Goal: Information Seeking & Learning: Learn about a topic

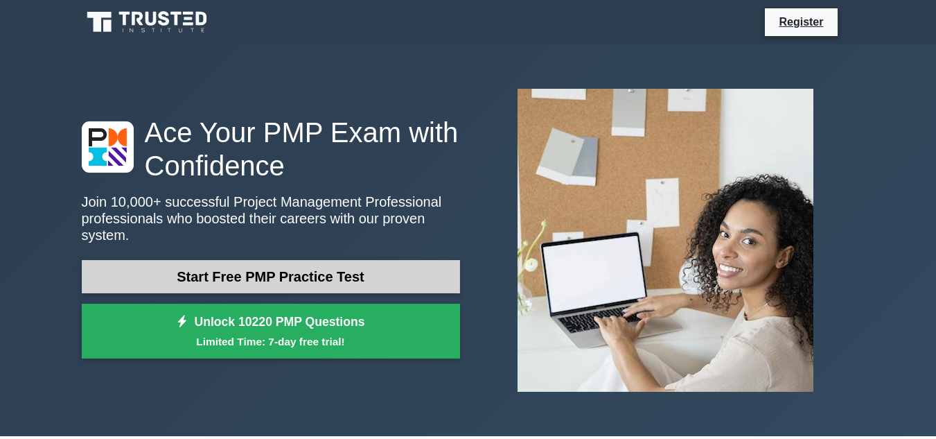
click at [256, 272] on link "Start Free PMP Practice Test" at bounding box center [271, 276] width 378 height 33
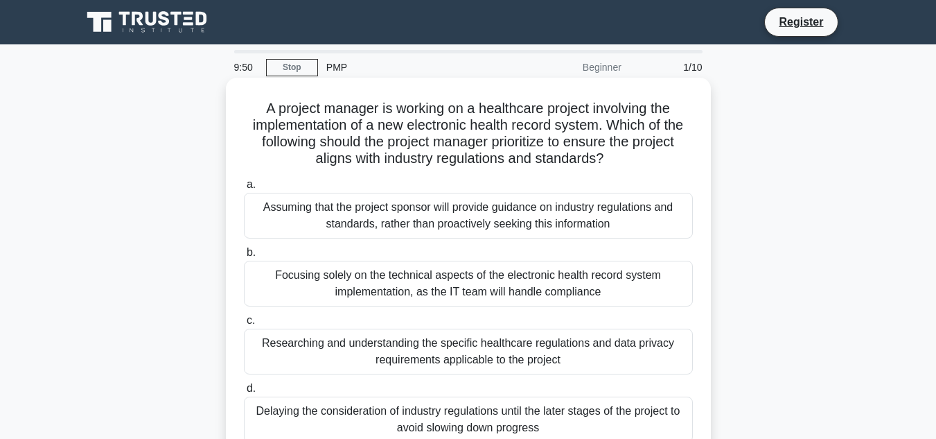
scroll to position [69, 0]
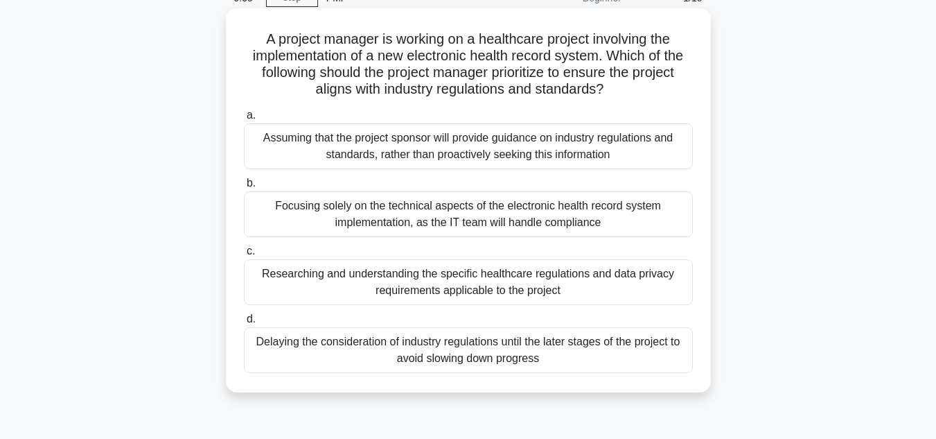
click at [360, 282] on div "Researching and understanding the specific healthcare regulations and data priv…" at bounding box center [468, 282] width 449 height 46
click at [244, 256] on input "c. Researching and understanding the specific healthcare regulations and data p…" at bounding box center [244, 251] width 0 height 9
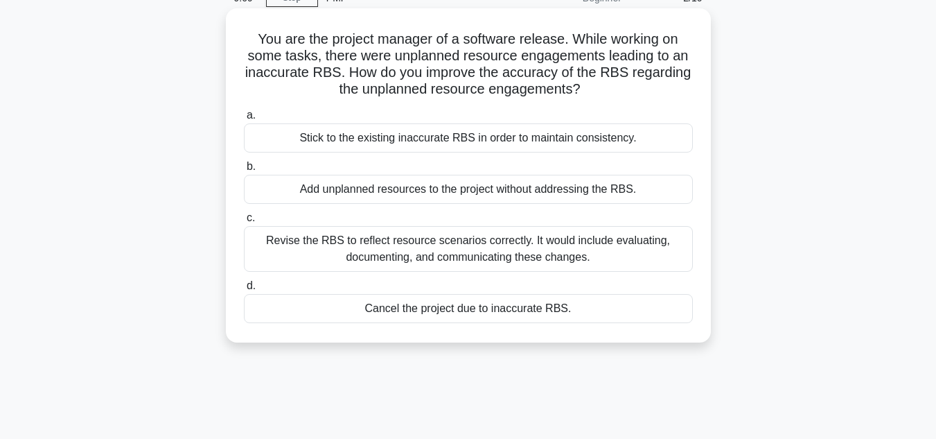
click at [379, 256] on div "Revise the RBS to reflect resource scenarios correctly. It would include evalua…" at bounding box center [468, 249] width 449 height 46
click at [244, 222] on input "c. Revise the RBS to reflect resource scenarios correctly. It would include eva…" at bounding box center [244, 217] width 0 height 9
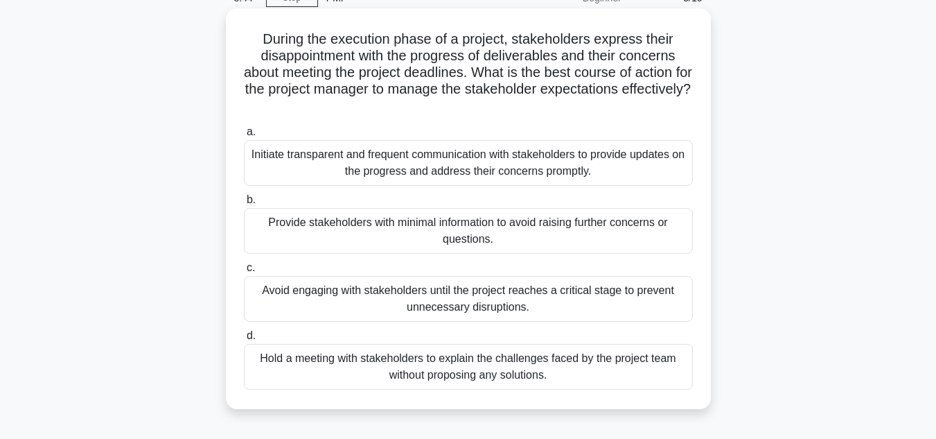
click at [349, 168] on div "Initiate transparent and frequent communication with stakeholders to provide up…" at bounding box center [468, 163] width 449 height 46
click at [244, 137] on input "a. Initiate transparent and frequent communication with stakeholders to provide…" at bounding box center [244, 132] width 0 height 9
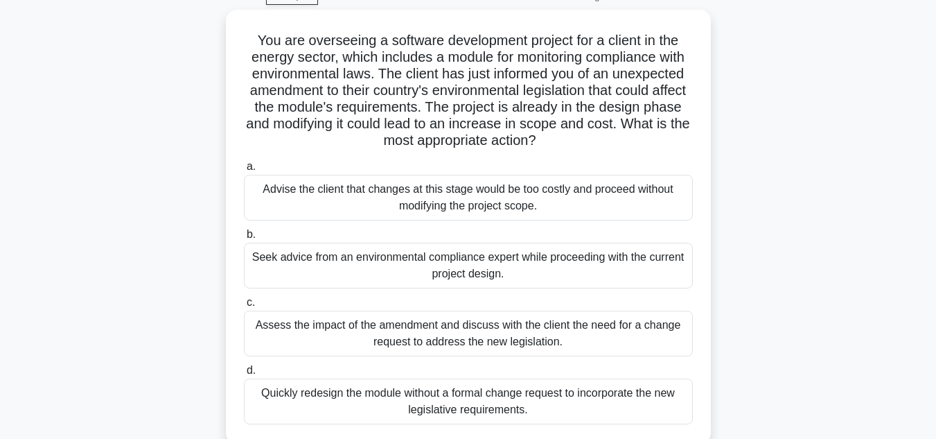
scroll to position [139, 0]
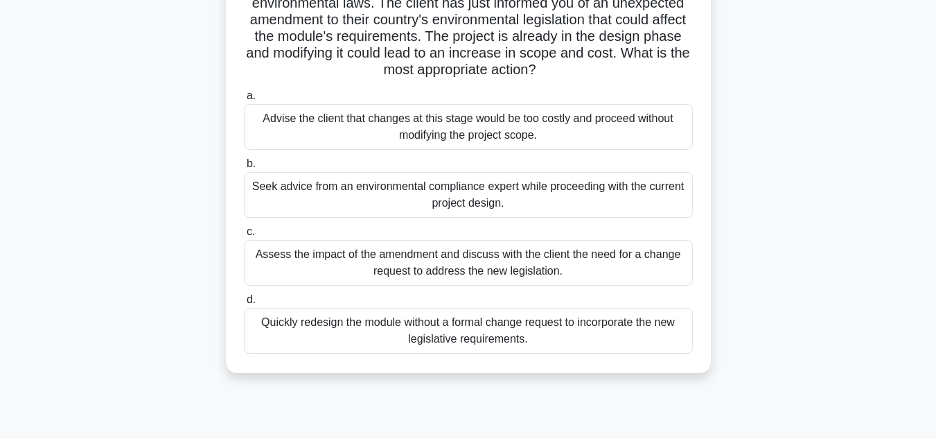
click at [381, 268] on div "Assess the impact of the amendment and discuss with the client the need for a c…" at bounding box center [468, 263] width 449 height 46
click at [244, 236] on input "c. Assess the impact of the amendment and discuss with the client the need for …" at bounding box center [244, 231] width 0 height 9
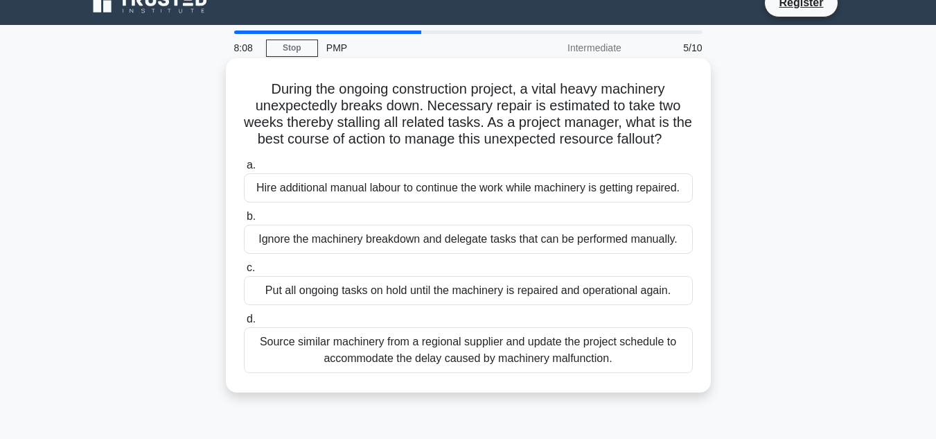
scroll to position [0, 0]
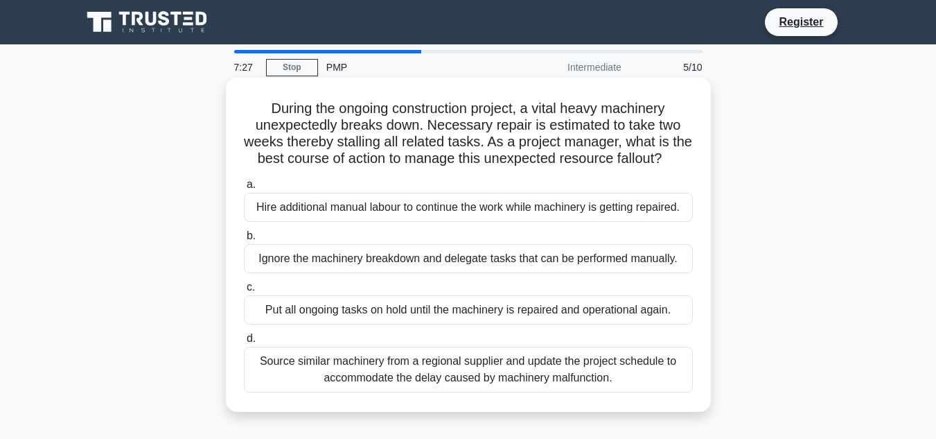
click at [448, 390] on div "Source similar machinery from a regional supplier and update the project schedu…" at bounding box center [468, 370] width 449 height 46
click at [244, 343] on input "d. Source similar machinery from a regional supplier and update the project sch…" at bounding box center [244, 338] width 0 height 9
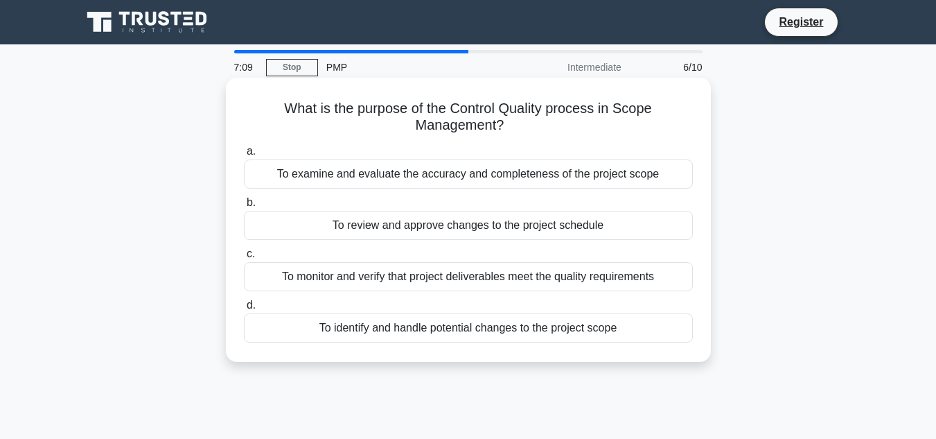
click at [408, 274] on div "To monitor and verify that project deliverables meet the quality requirements" at bounding box center [468, 276] width 449 height 29
click at [244, 259] on input "c. To monitor and verify that project deliverables meet the quality requirements" at bounding box center [244, 254] width 0 height 9
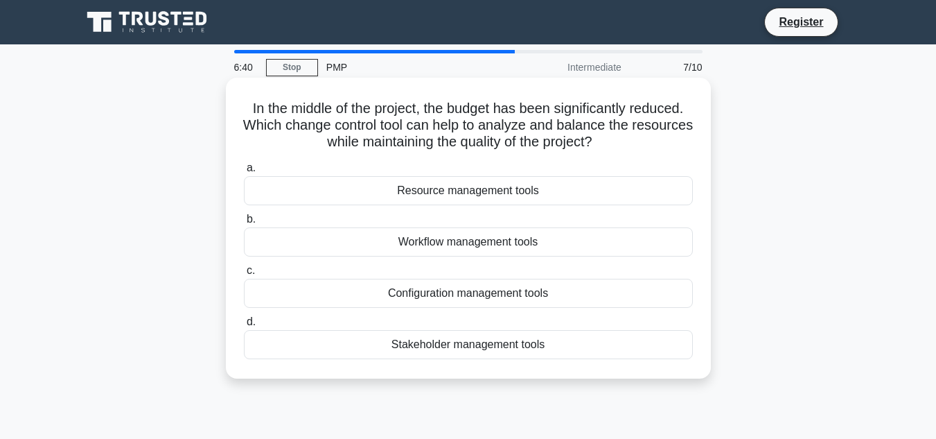
click at [455, 198] on div "Resource management tools" at bounding box center [468, 190] width 449 height 29
click at [244, 173] on input "a. Resource management tools" at bounding box center [244, 168] width 0 height 9
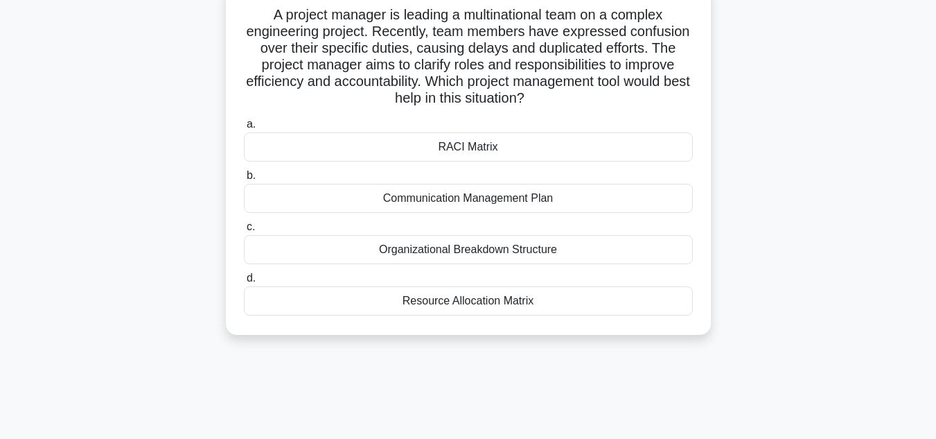
scroll to position [69, 0]
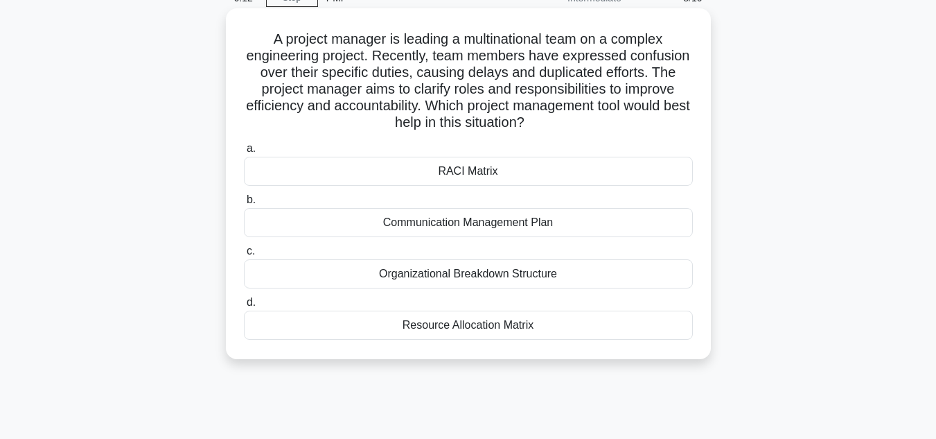
click at [464, 177] on div "RACI Matrix" at bounding box center [468, 171] width 449 height 29
click at [244, 153] on input "a. RACI Matrix" at bounding box center [244, 148] width 0 height 9
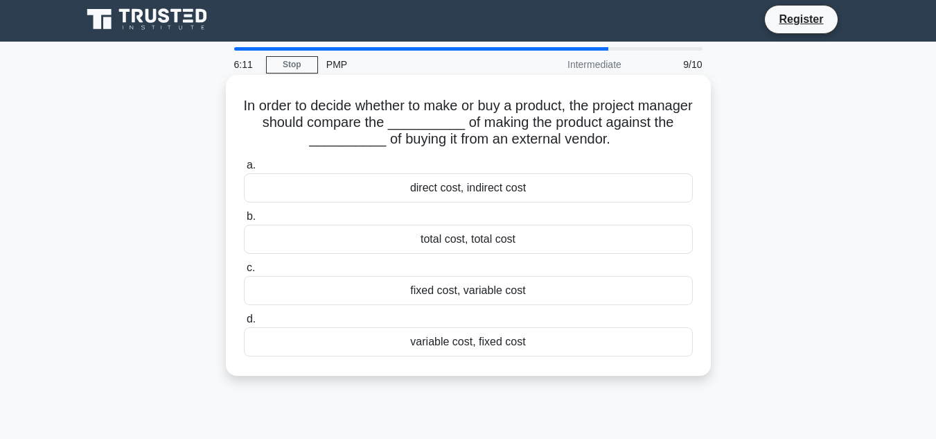
scroll to position [0, 0]
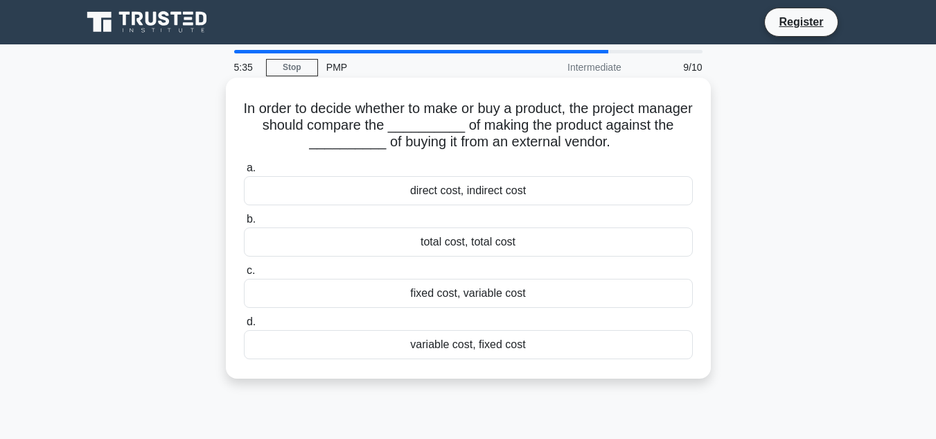
click at [480, 189] on div "direct cost, indirect cost" at bounding box center [468, 190] width 449 height 29
click at [244, 173] on input "a. direct cost, indirect cost" at bounding box center [244, 168] width 0 height 9
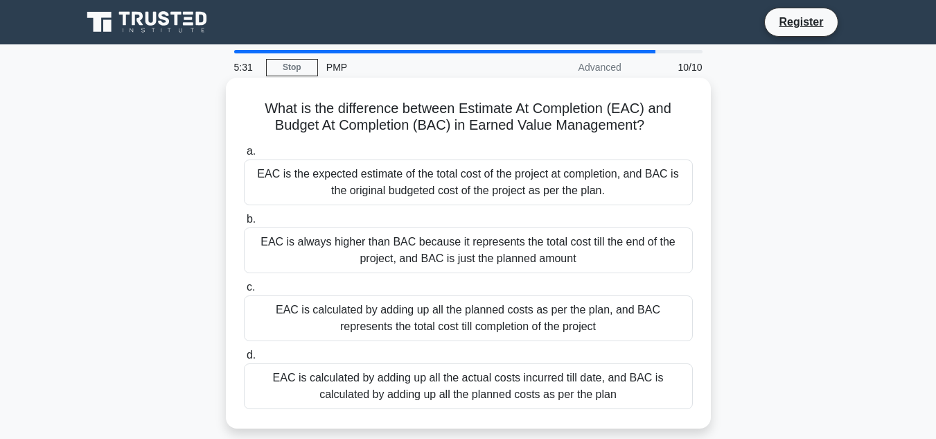
click at [455, 182] on div "EAC is the expected estimate of the total cost of the project at completion, an…" at bounding box center [468, 182] width 449 height 46
click at [244, 156] on input "a. EAC is the expected estimate of the total cost of the project at completion,…" at bounding box center [244, 151] width 0 height 9
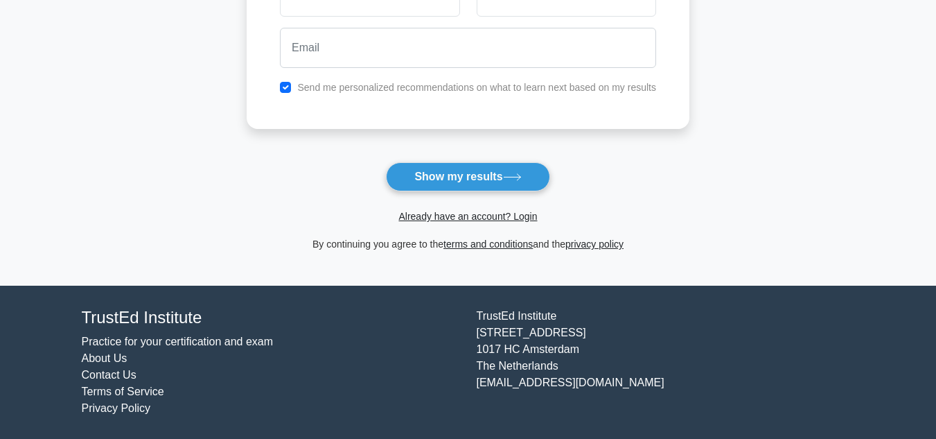
scroll to position [51, 0]
